Goal: Transaction & Acquisition: Purchase product/service

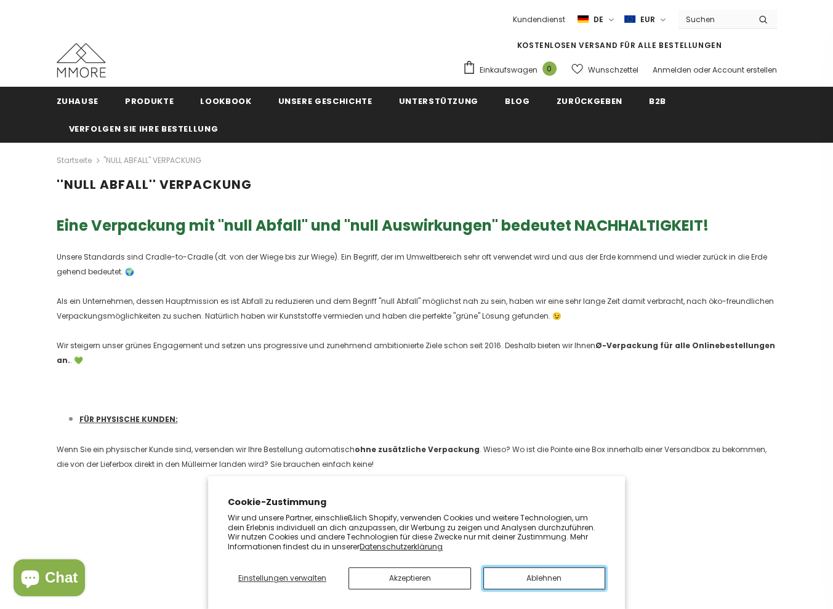
click at [503, 577] on button "Ablehnen" at bounding box center [544, 578] width 122 height 22
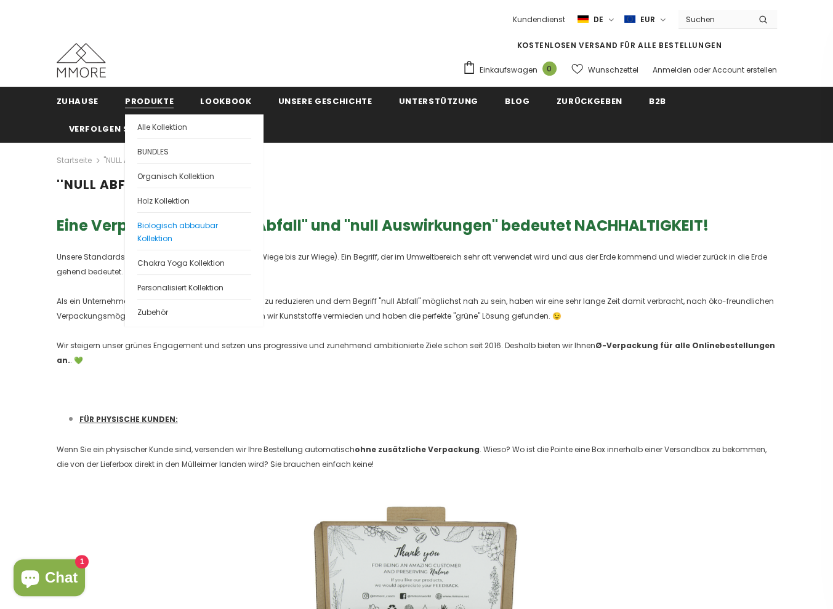
click at [162, 226] on span "Biologisch abbaubar Kollektion" at bounding box center [177, 231] width 81 height 23
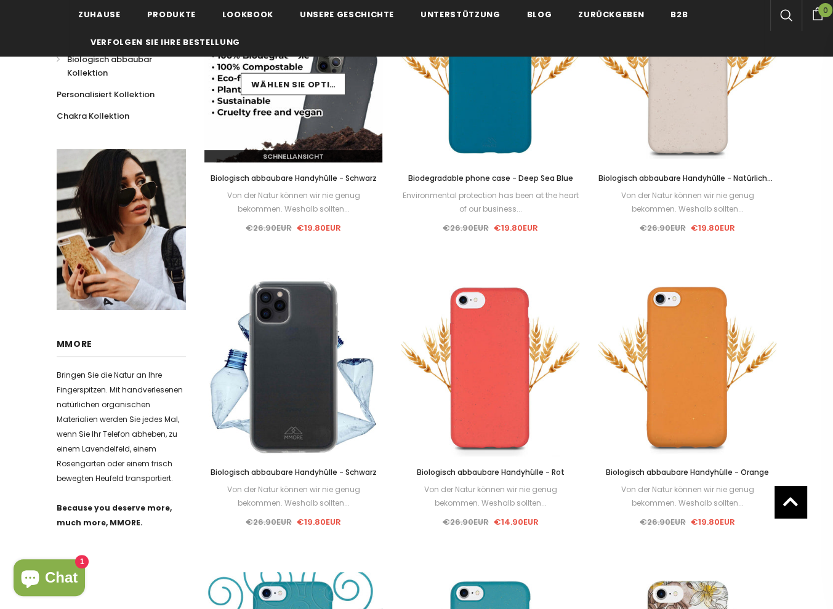
scroll to position [554, 0]
